Goal: Transaction & Acquisition: Purchase product/service

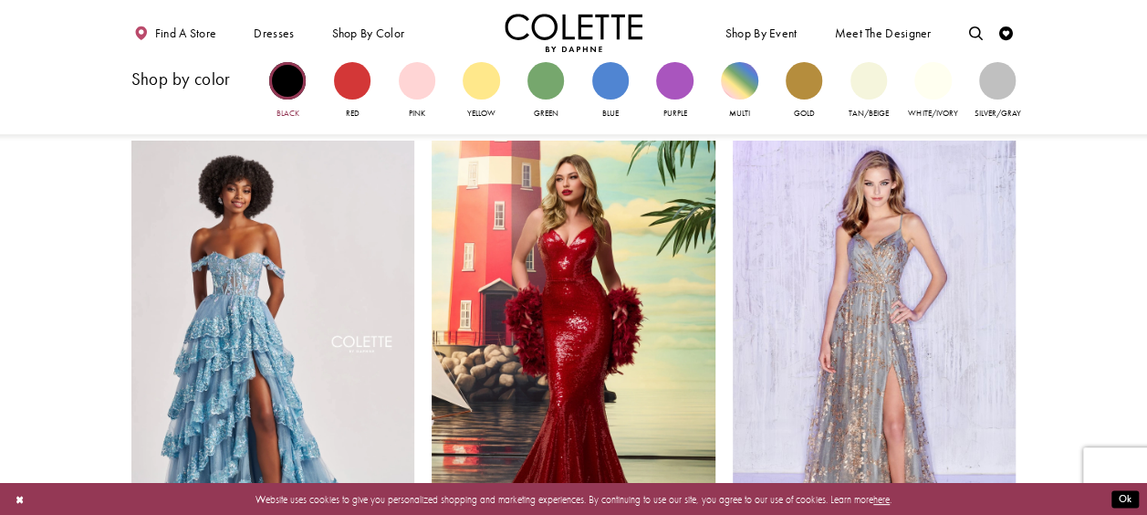
click at [295, 79] on div "Primary block" at bounding box center [287, 80] width 37 height 37
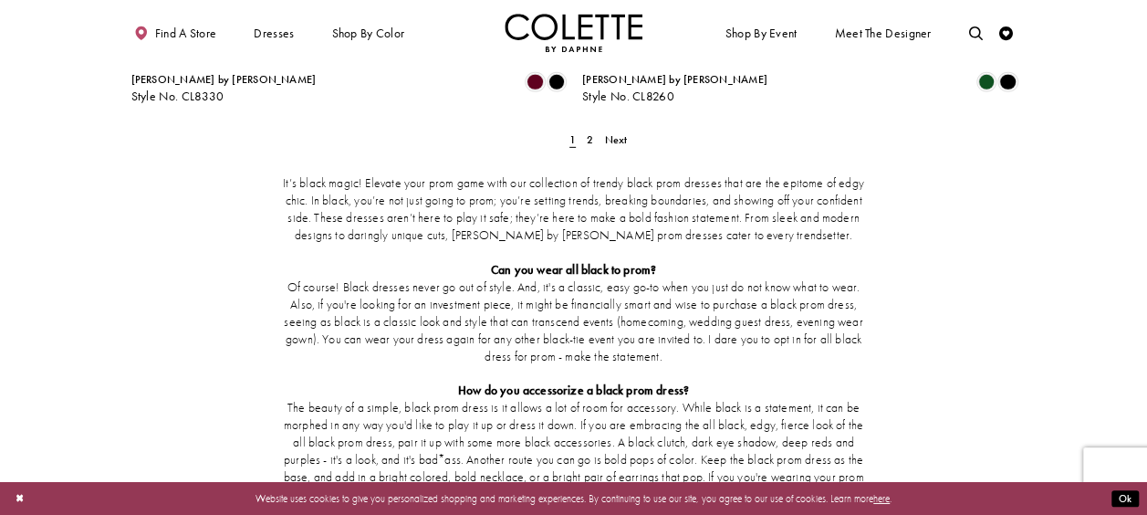
scroll to position [2749, 0]
click at [621, 131] on span "Next" at bounding box center [616, 138] width 23 height 15
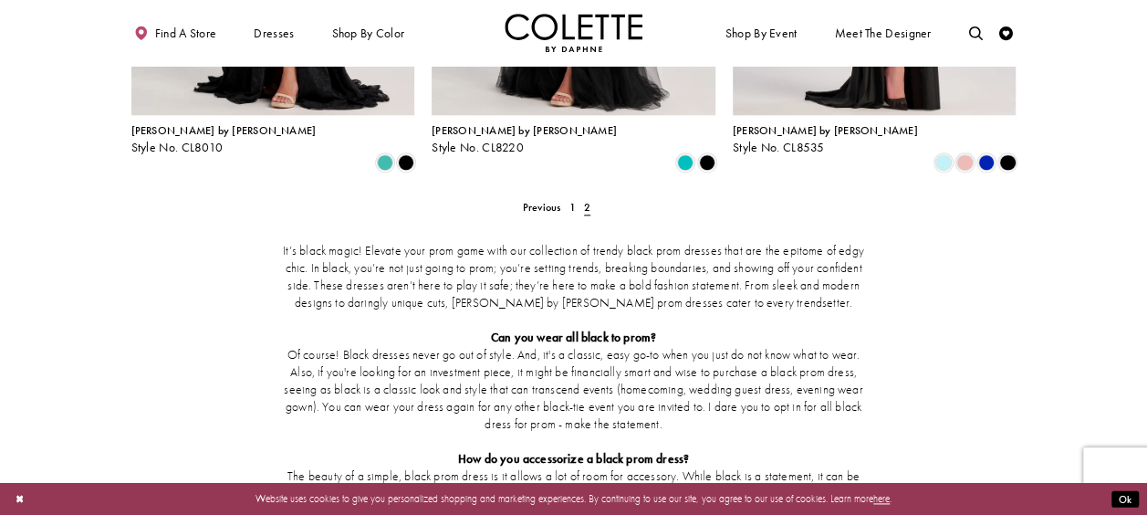
scroll to position [949, 0]
